Goal: Task Accomplishment & Management: Manage account settings

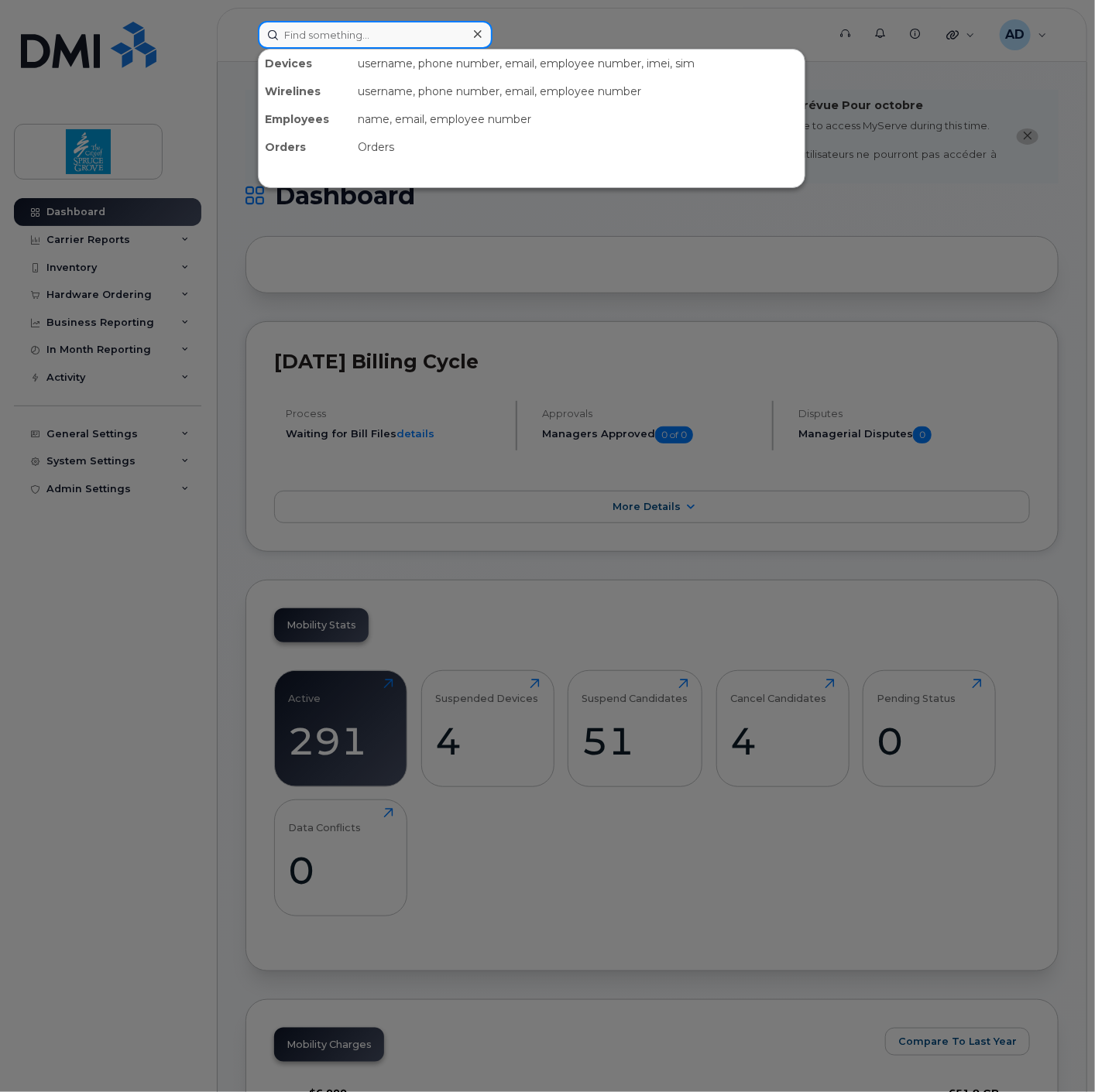
click at [316, 39] on input at bounding box center [376, 34] width 235 height 28
click at [373, 31] on input at bounding box center [376, 34] width 235 height 28
paste input "780-238-6557"
type input "780-238-6557"
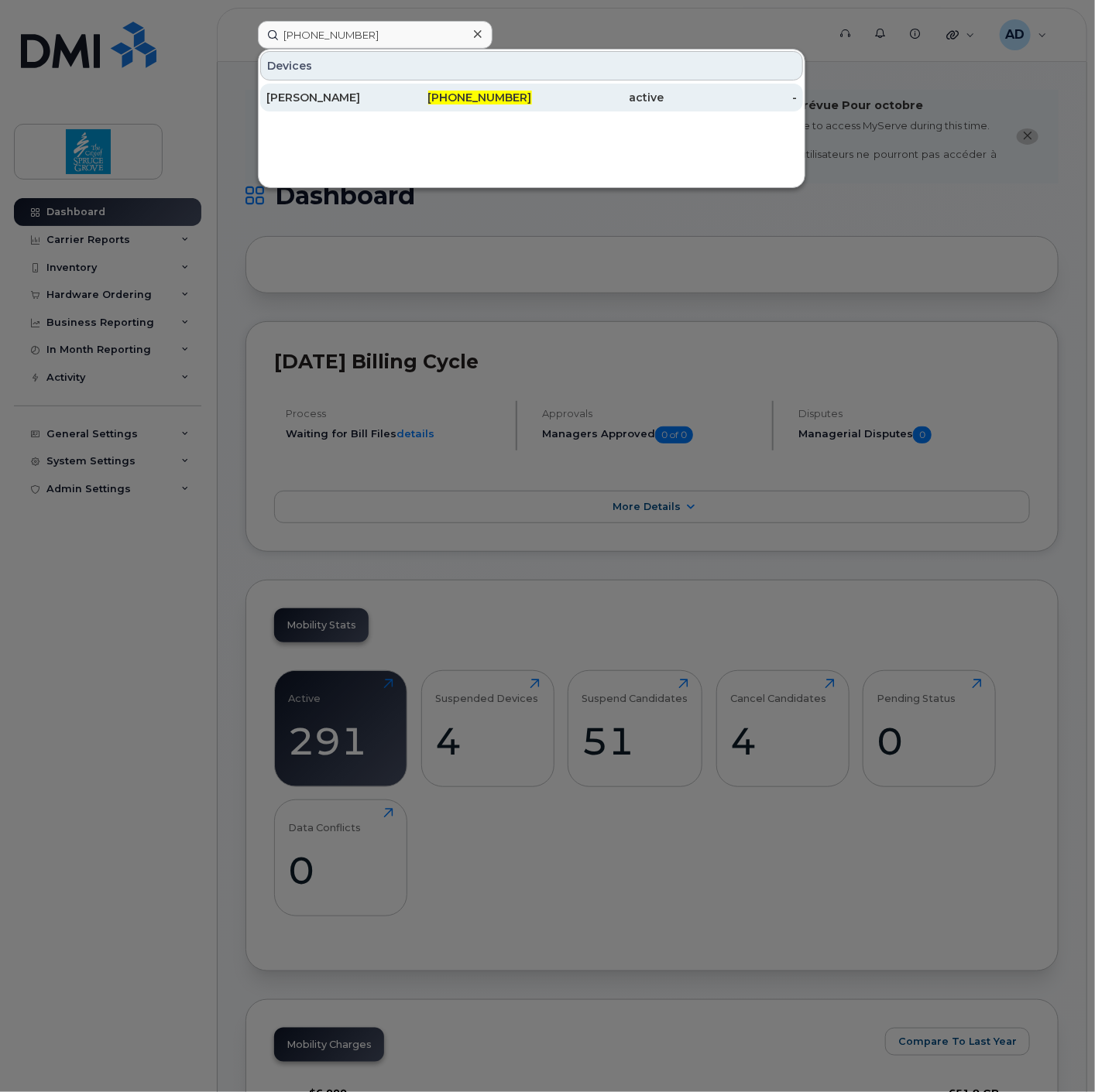
click at [410, 96] on div "780-238-6557" at bounding box center [465, 97] width 132 height 16
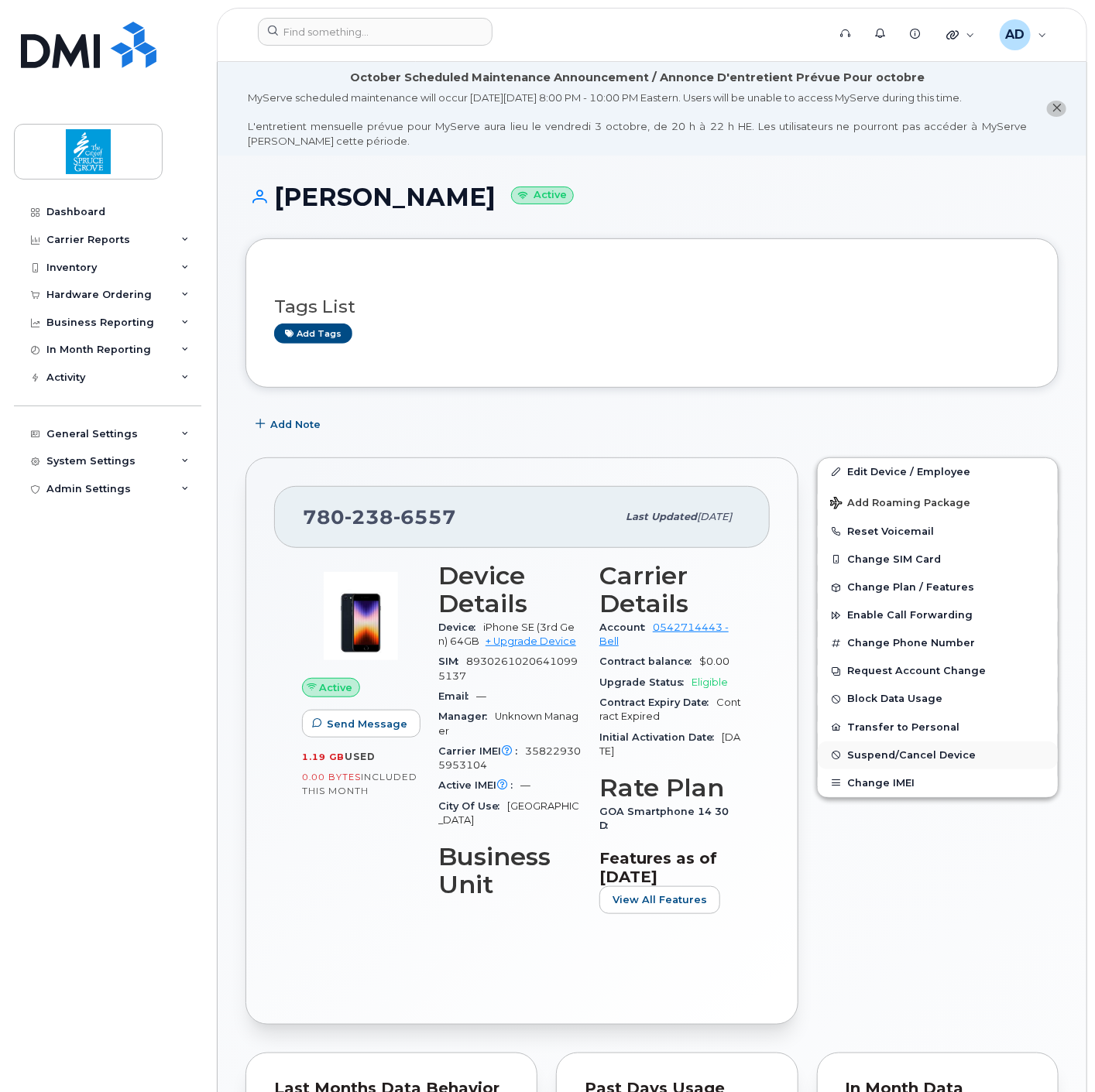
click at [896, 753] on button "Suspend/Cancel Device" at bounding box center [938, 756] width 240 height 28
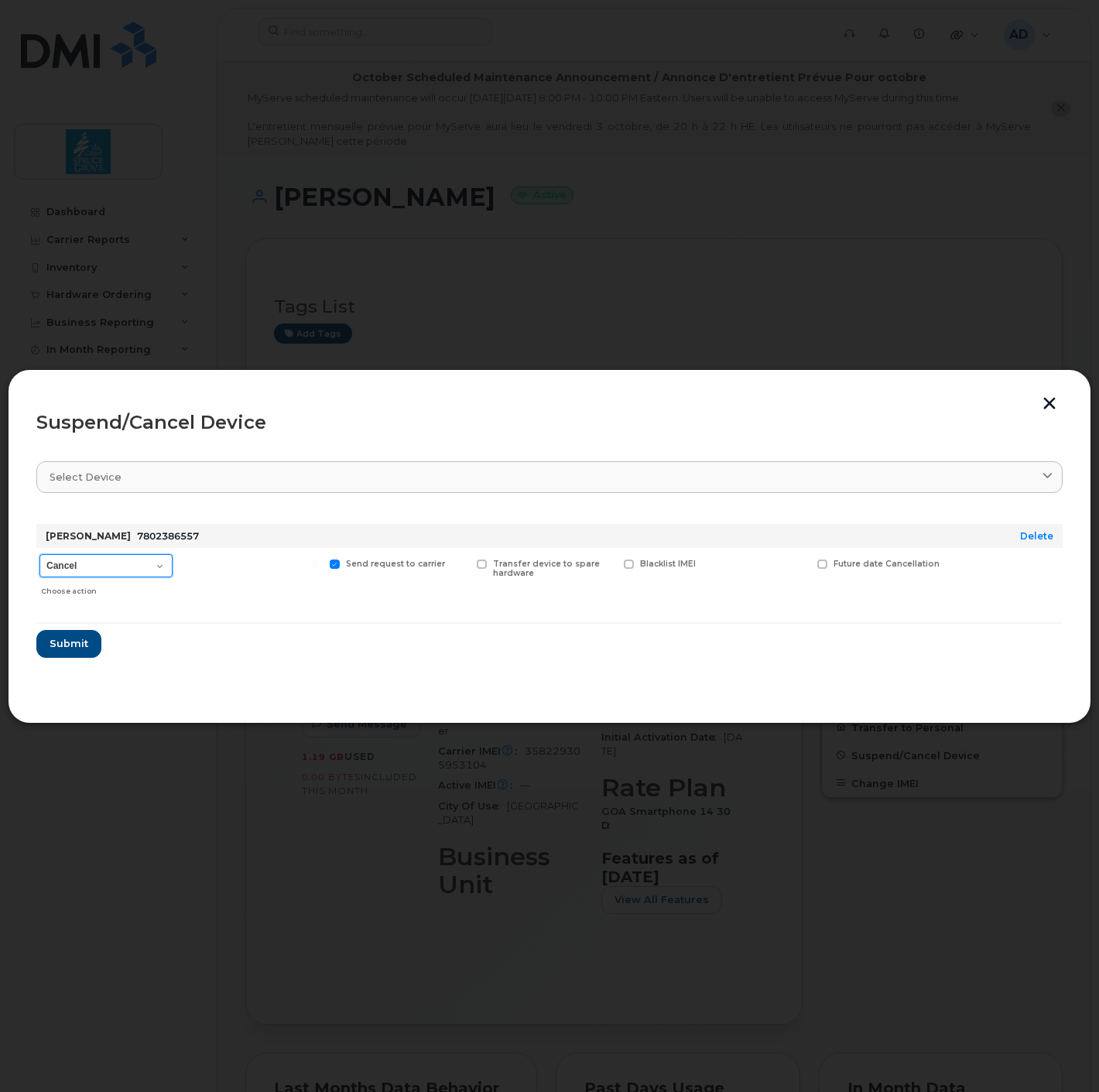
click at [118, 560] on select "Cancel Suspend - Extend Suspension Suspend - Reduced Rate Suspend - Full Rate S…" at bounding box center [105, 566] width 133 height 23
select select "[object Object]"
click at [39, 554] on select "Cancel Suspend - Extend Suspension Suspend - Reduced Rate Suspend - Full Rate S…" at bounding box center [105, 566] width 133 height 23
click at [85, 641] on span "Submit" at bounding box center [68, 644] width 39 height 15
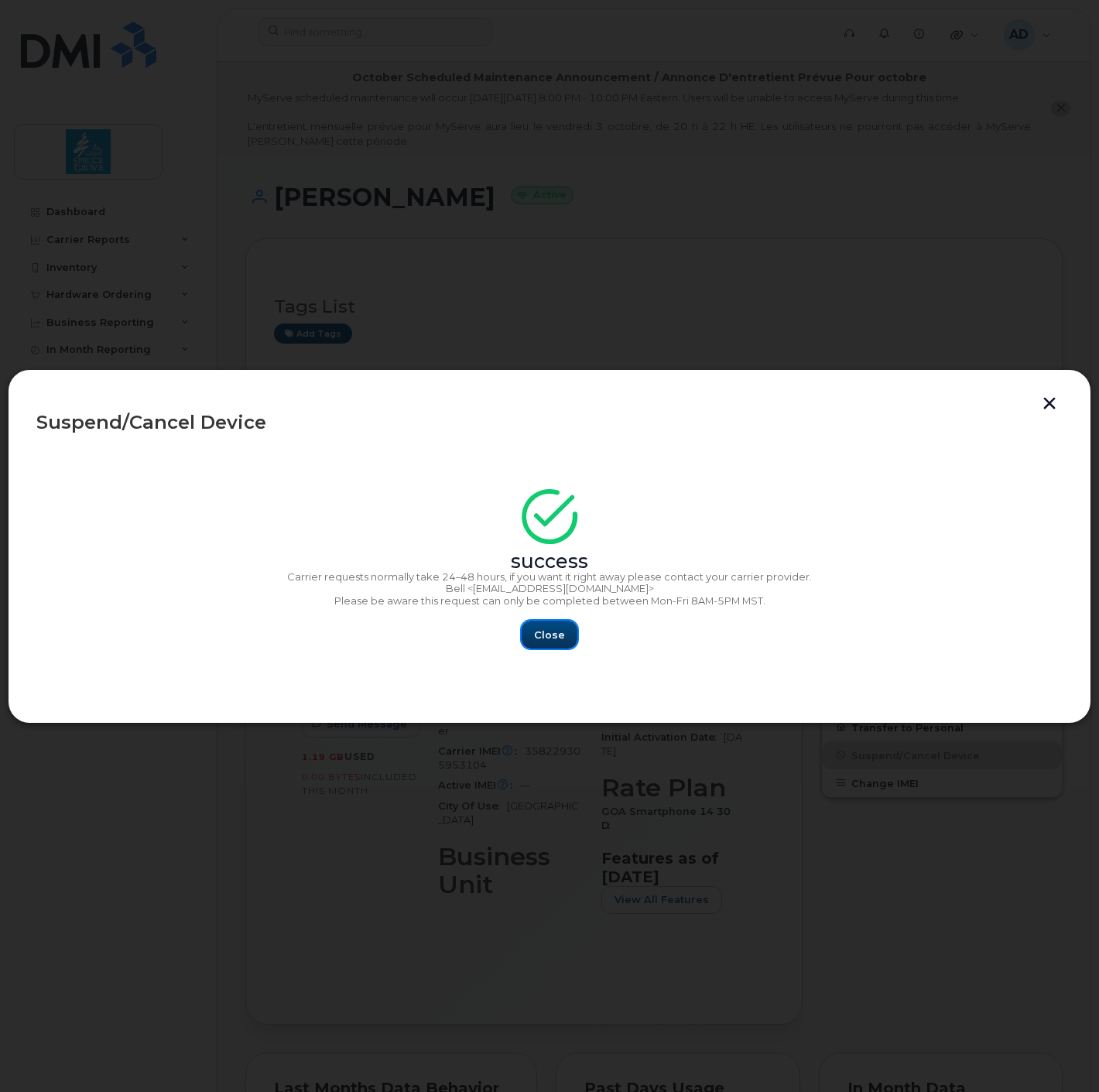
click at [552, 632] on span "Close" at bounding box center [549, 635] width 31 height 15
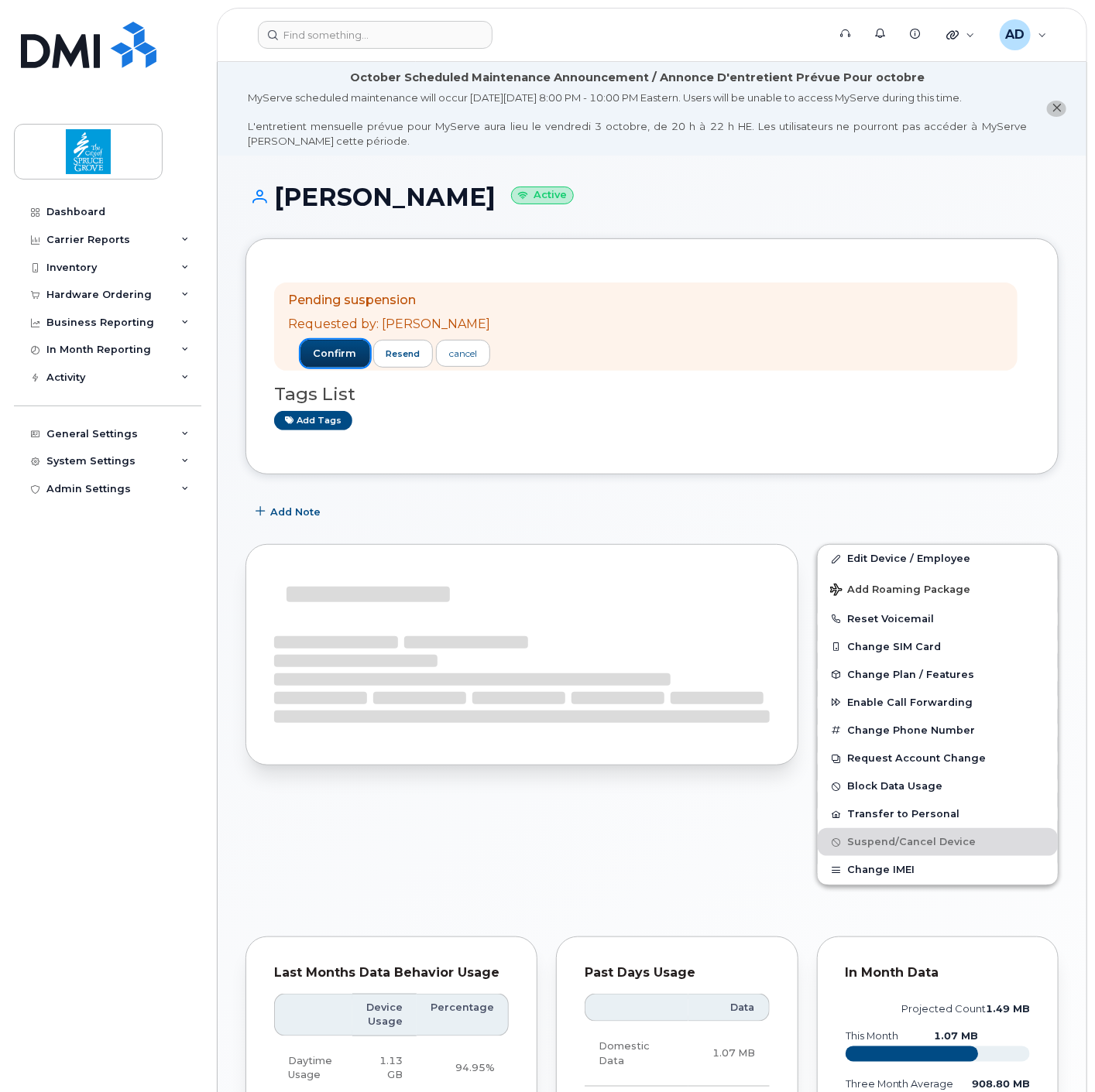
click at [315, 352] on span "confirm" at bounding box center [335, 353] width 44 height 14
